Goal: Find specific page/section: Find specific page/section

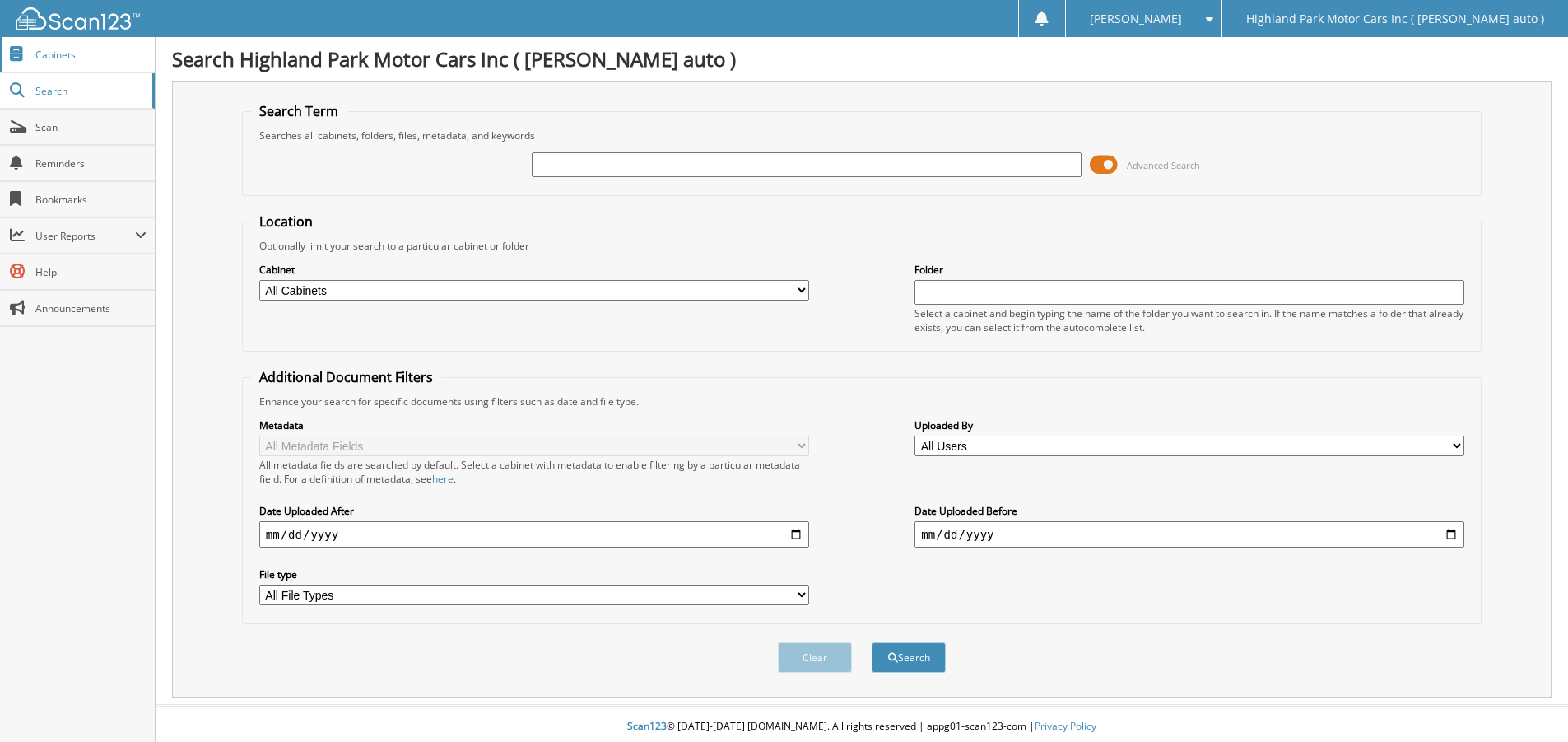
click at [70, 53] on span "Cabinets" at bounding box center [90, 55] width 111 height 14
type input "[DATE]"
click at [894, 651] on button "Search" at bounding box center [908, 657] width 74 height 31
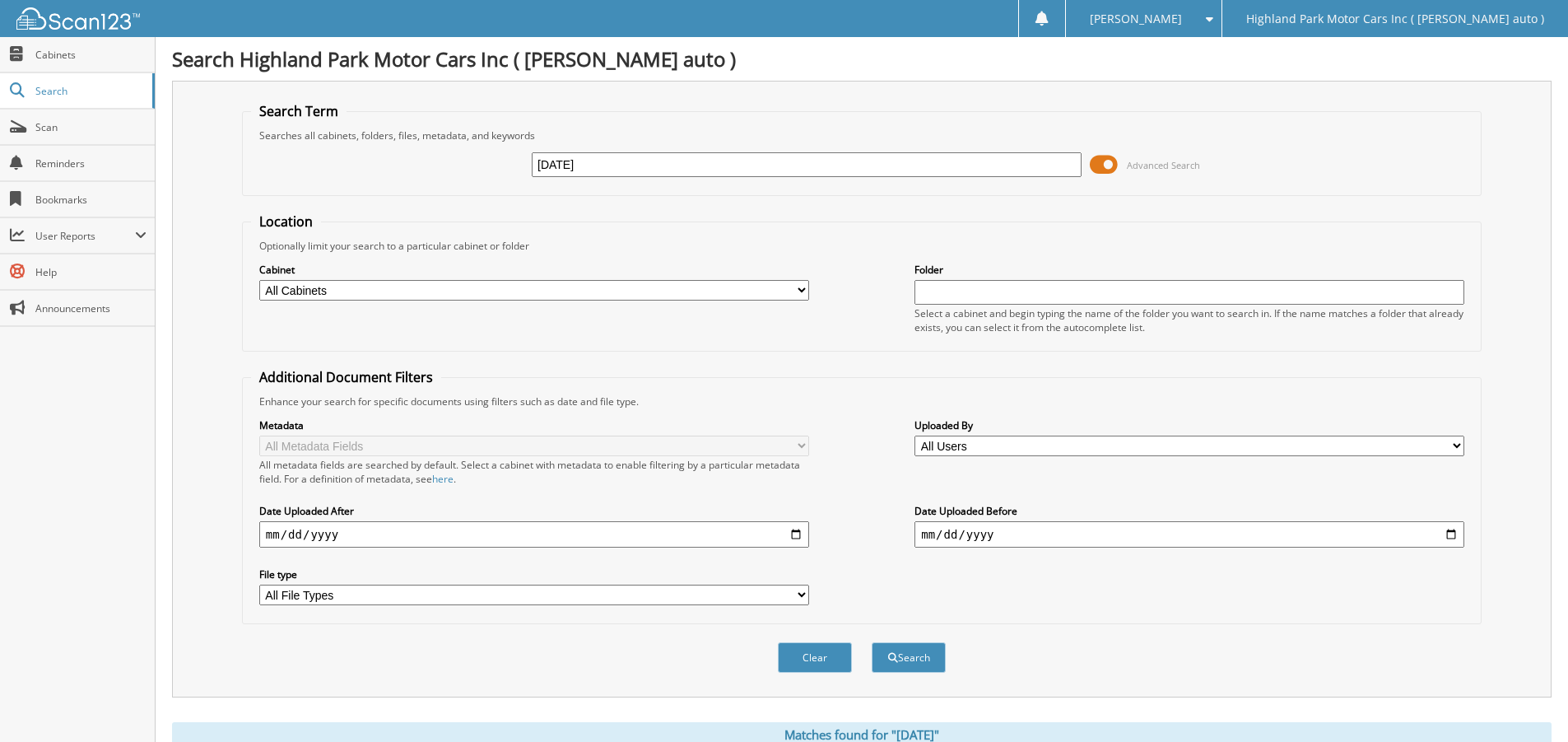
click at [615, 164] on input "AUGUST 2014" at bounding box center [807, 164] width 550 height 25
type input "A"
click at [803, 287] on select "All Cabinets ACCOUNTS RECEIVABLE CAR DEALS DEALER TRADES DEPOSITS PARTS INVOICE…" at bounding box center [534, 290] width 550 height 21
click at [260, 280] on select "All Cabinets ACCOUNTS RECEIVABLE CAR DEALS DEALER TRADES DEPOSITS PARTS INVOICE…" at bounding box center [534, 290] width 550 height 21
click at [800, 295] on select "All Cabinets ACCOUNTS RECEIVABLE CAR DEALS DEALER TRADES DEPOSITS PARTS INVOICE…" at bounding box center [534, 290] width 550 height 21
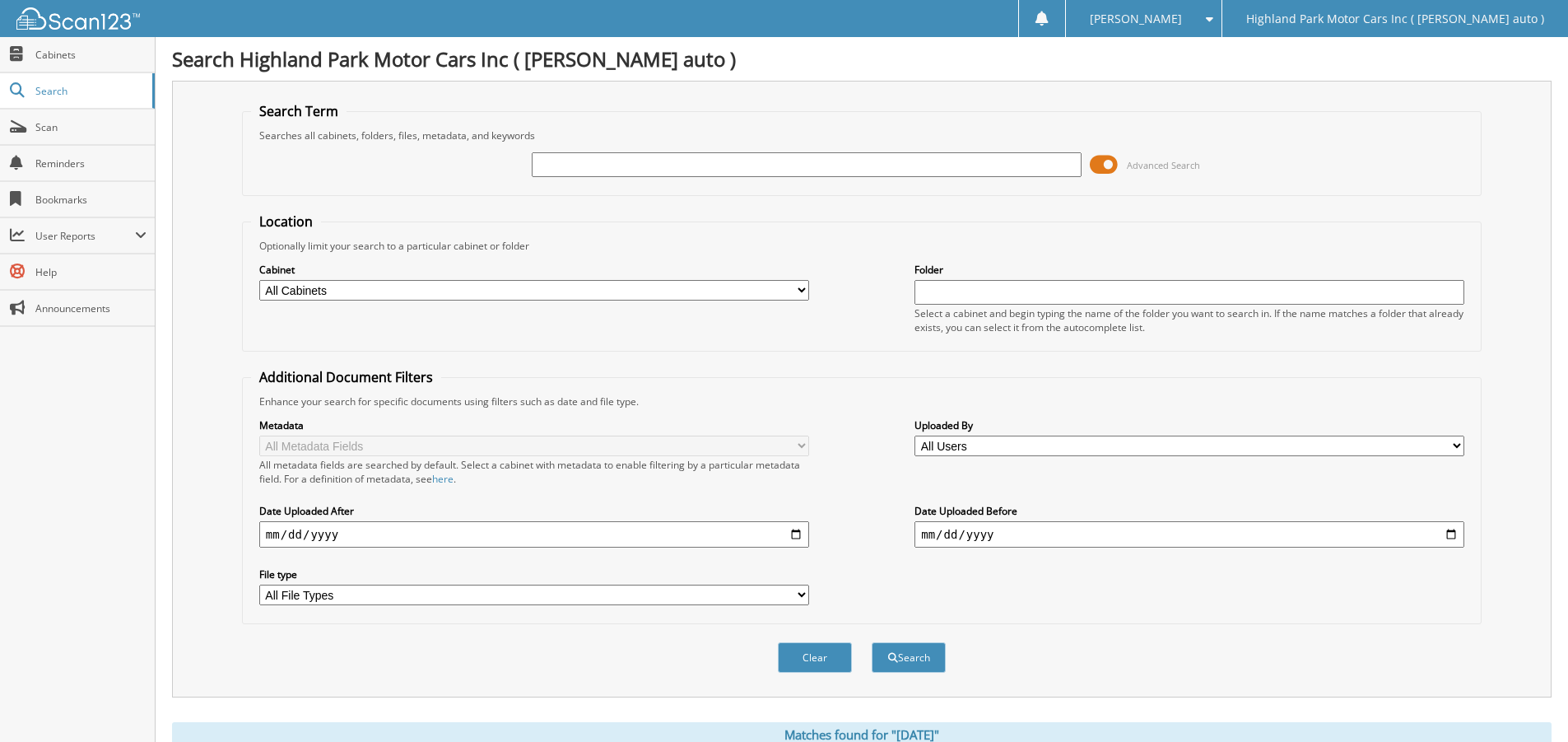
select select "10484"
click at [260, 280] on select "All Cabinets ACCOUNTS RECEIVABLE CAR DEALS DEALER TRADES DEPOSITS PARTS INVOICE…" at bounding box center [534, 290] width 550 height 21
click at [641, 169] on input "text" at bounding box center [807, 164] width 550 height 25
type input "AUGUST 2014"
click at [904, 663] on button "Search" at bounding box center [908, 657] width 74 height 31
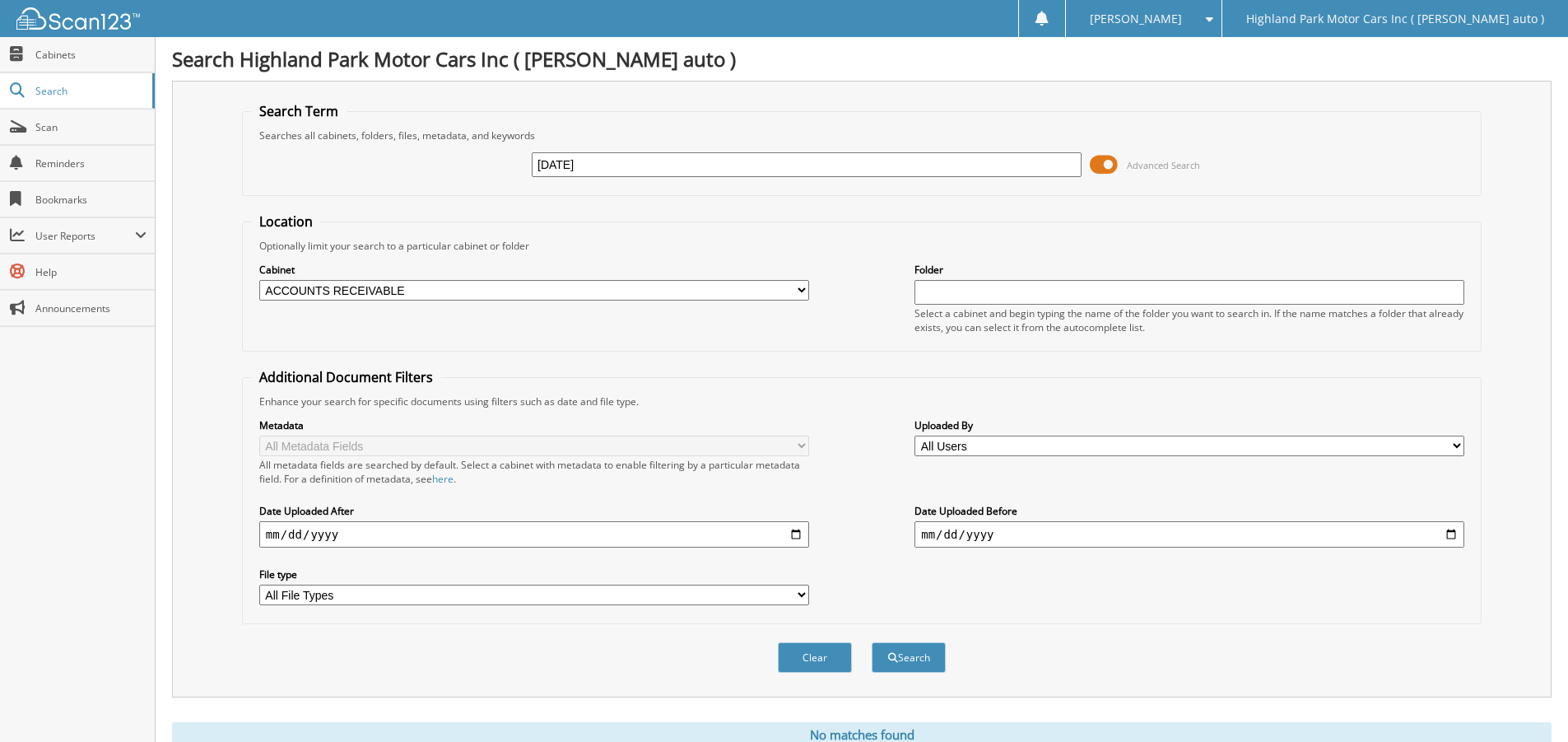
click at [616, 163] on input "AUGUST 2014" at bounding box center [807, 164] width 550 height 25
type input "A"
type input "07/28/2014"
click at [914, 653] on button "Search" at bounding box center [908, 657] width 74 height 31
click at [800, 290] on select "All Cabinets ACCOUNTS RECEIVABLE CAR DEALS DEALER TRADES DEPOSITS PARTS INVOICE…" at bounding box center [534, 290] width 550 height 21
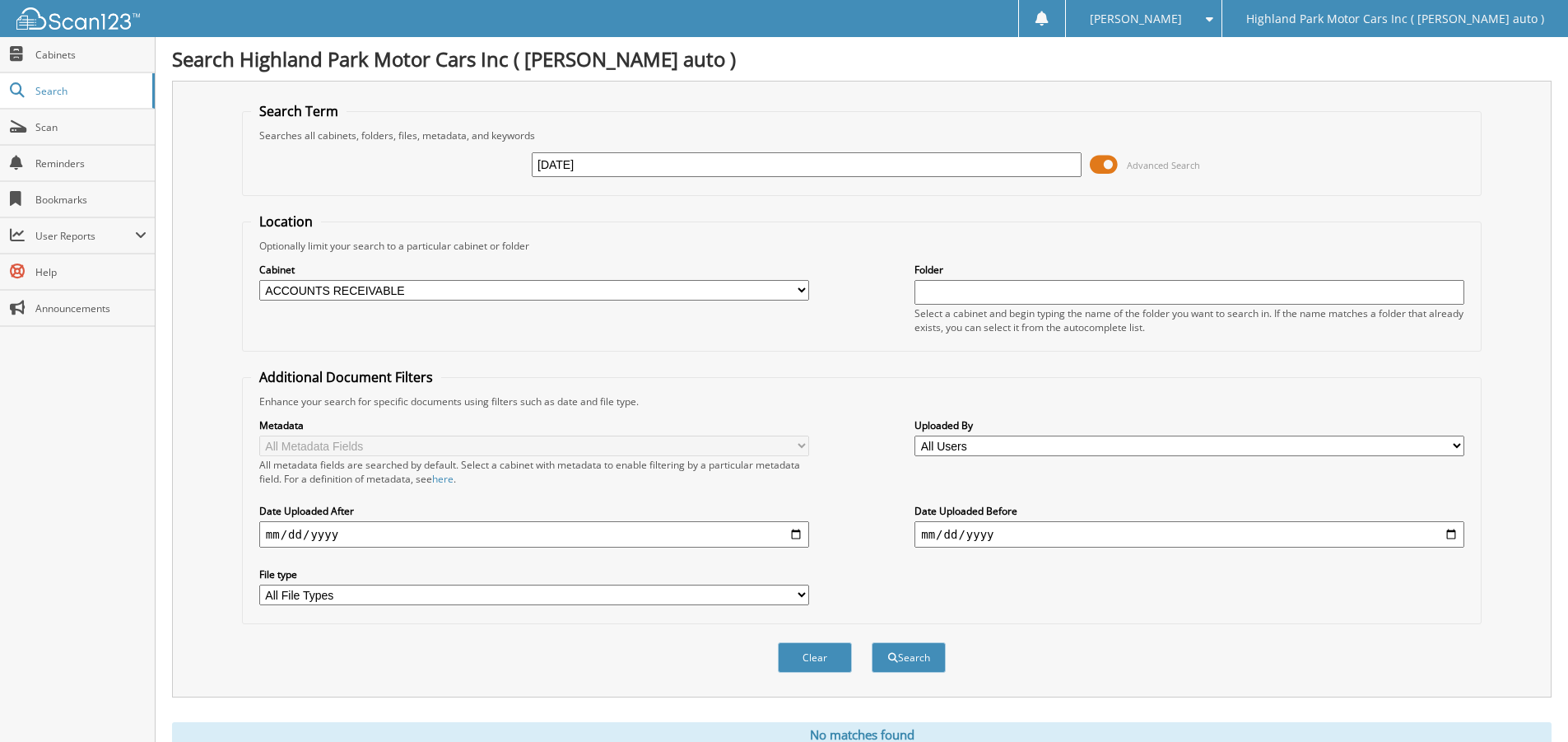
select select
click at [260, 280] on select "All Cabinets ACCOUNTS RECEIVABLE CAR DEALS DEALER TRADES DEPOSITS PARTS INVOICE…" at bounding box center [534, 290] width 550 height 21
click at [909, 656] on button "Search" at bounding box center [908, 657] width 74 height 31
click at [1213, 22] on span at bounding box center [1206, 19] width 16 height 12
click at [1205, 62] on link "Settings" at bounding box center [1144, 51] width 155 height 29
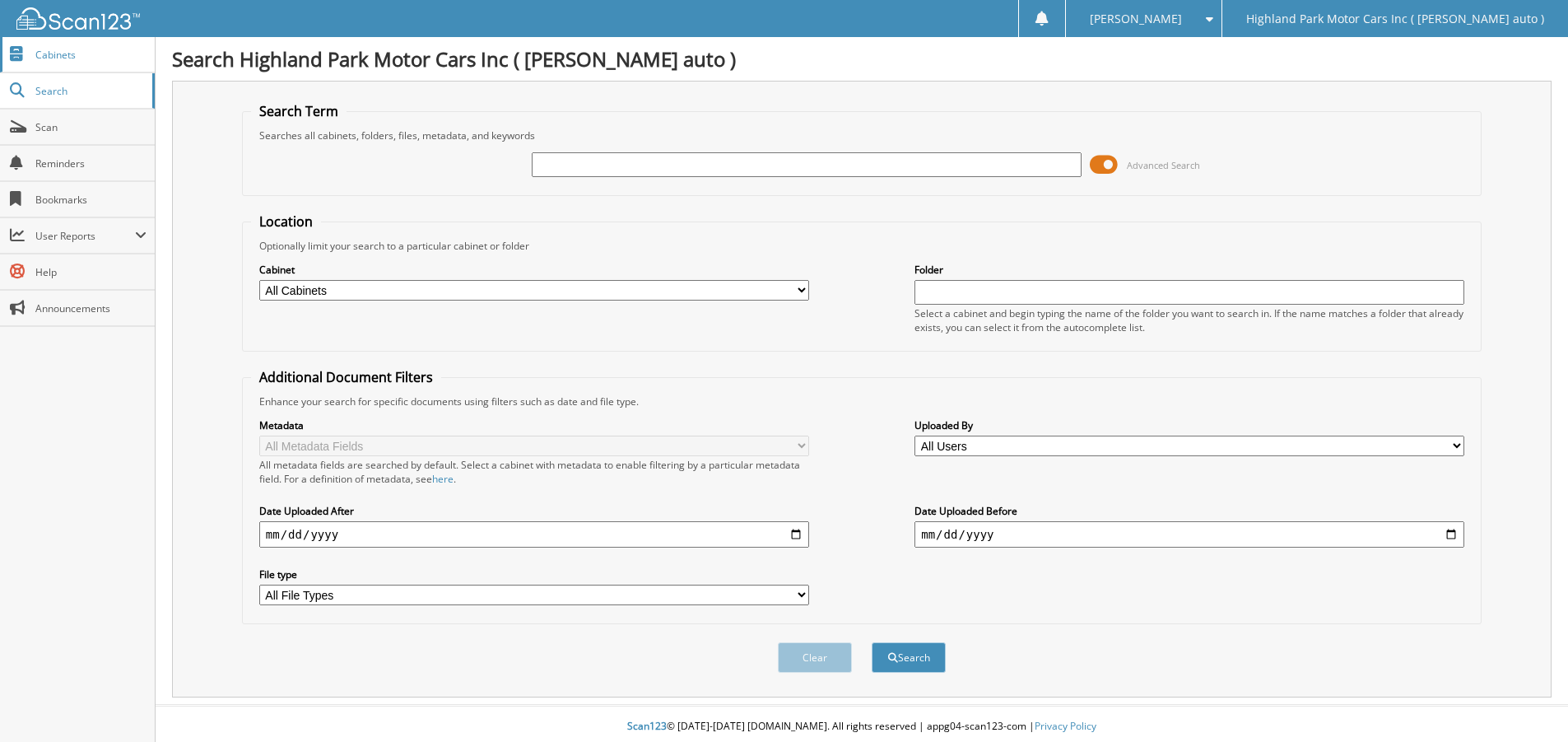
click at [74, 57] on span "Cabinets" at bounding box center [90, 55] width 111 height 14
